Goal: Navigation & Orientation: Find specific page/section

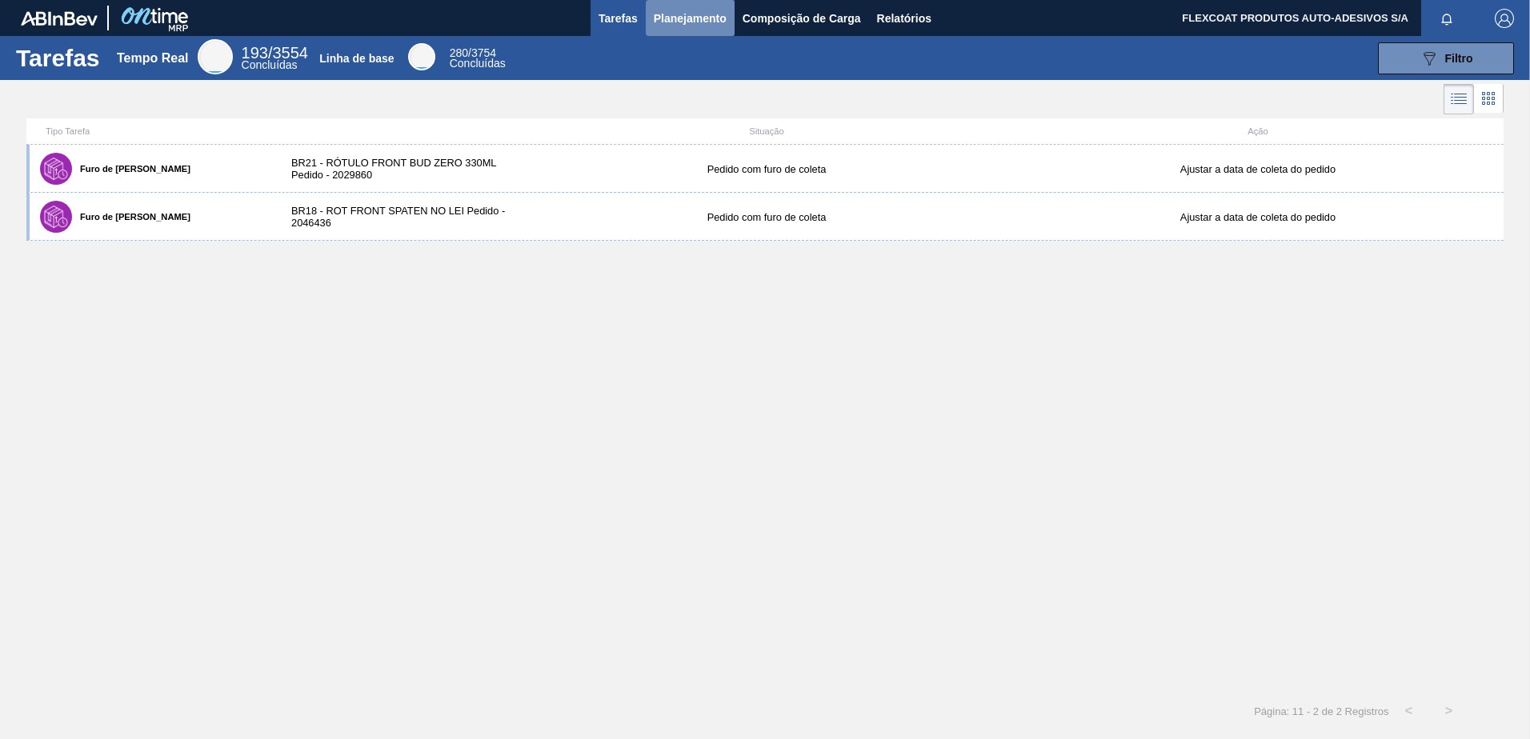
click at [657, 18] on span "Planejamento" at bounding box center [690, 18] width 73 height 19
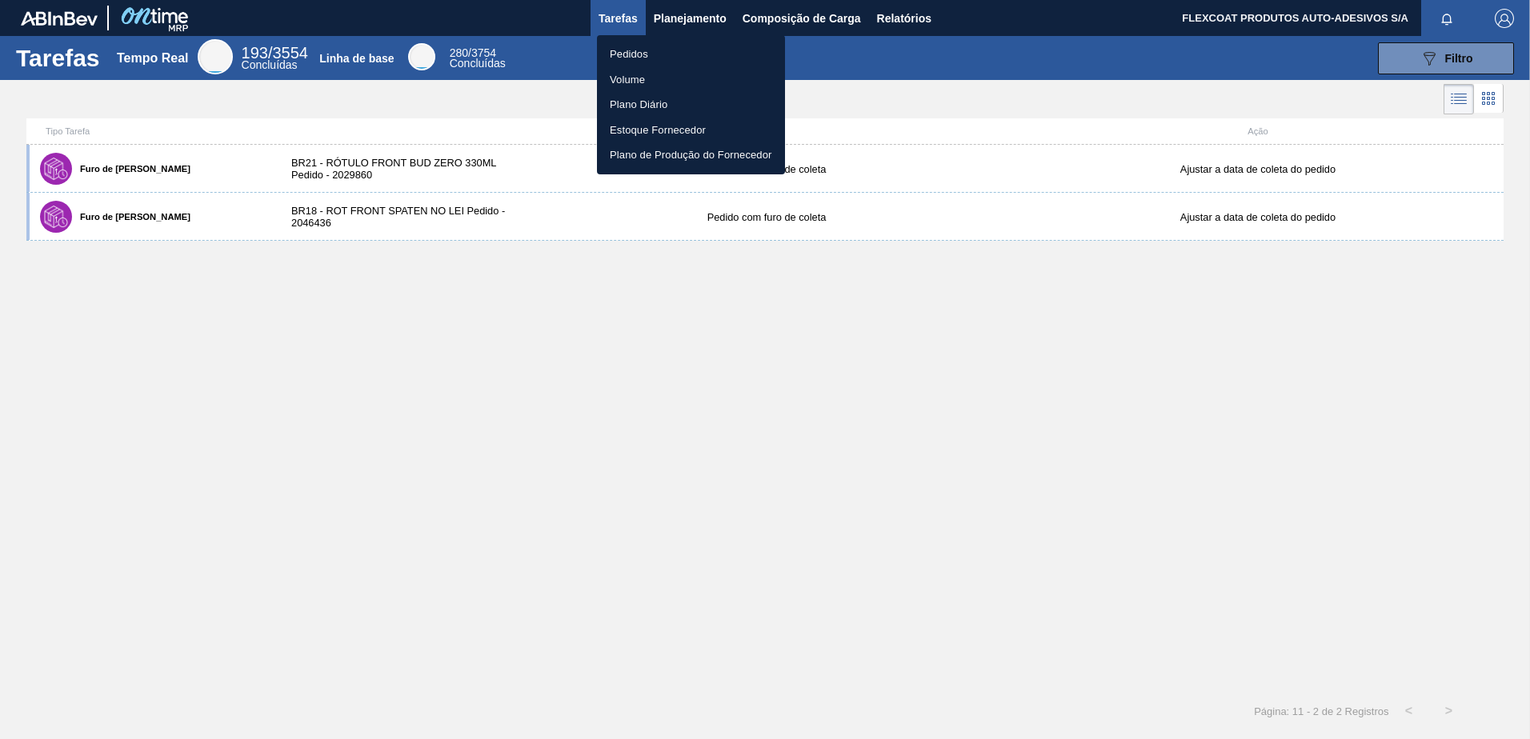
click at [621, 51] on li "Pedidos" at bounding box center [691, 55] width 188 height 26
